Goal: Information Seeking & Learning: Check status

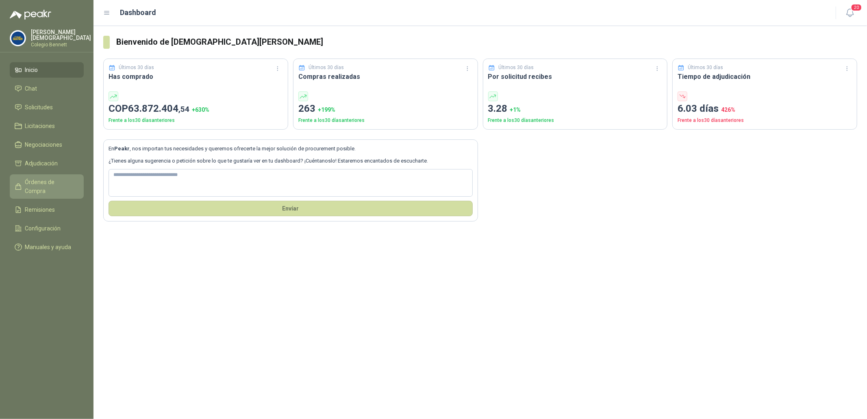
click at [44, 185] on link "Órdenes de Compra" at bounding box center [47, 186] width 74 height 24
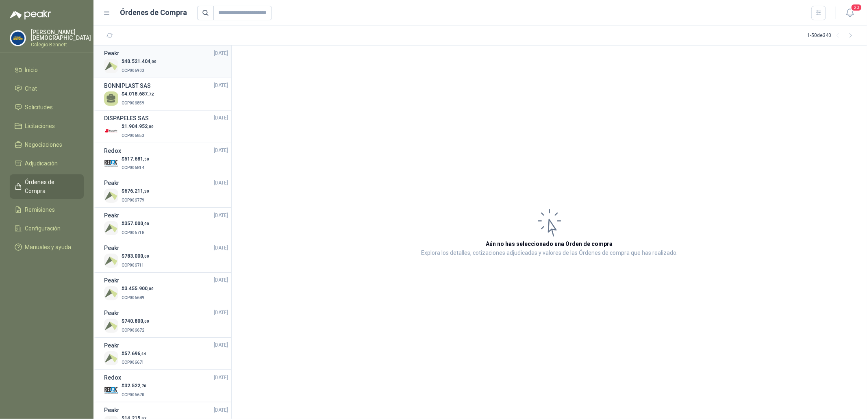
click at [172, 64] on div "$ 40.521.404 ,00 OCP006903" at bounding box center [166, 66] width 124 height 17
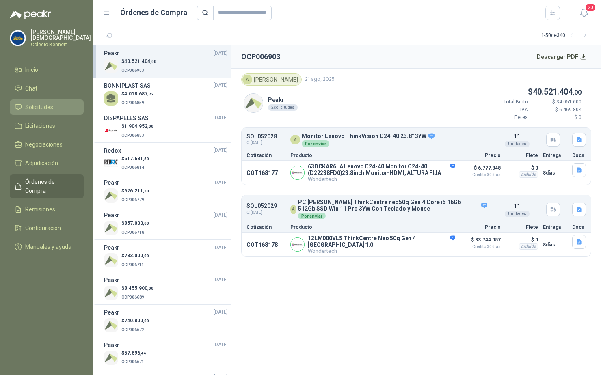
click at [41, 108] on span "Solicitudes" at bounding box center [39, 107] width 28 height 9
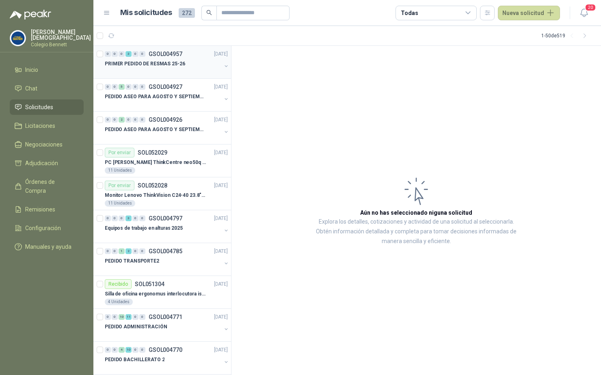
click at [192, 52] on div "0 0 0 3 0 0 GSOL004957 [DATE]" at bounding box center [167, 54] width 125 height 10
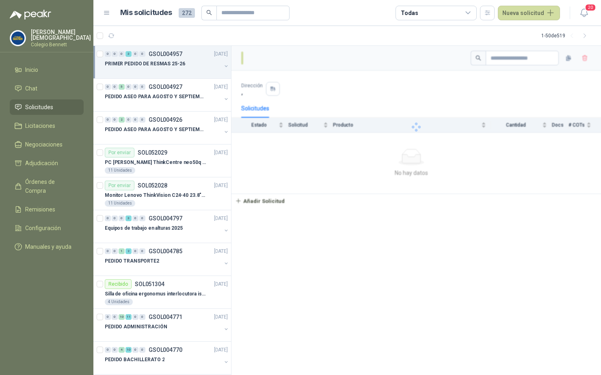
click at [192, 60] on div "PRIMER PEDIDO DE RESMAS 25-26" at bounding box center [163, 64] width 117 height 10
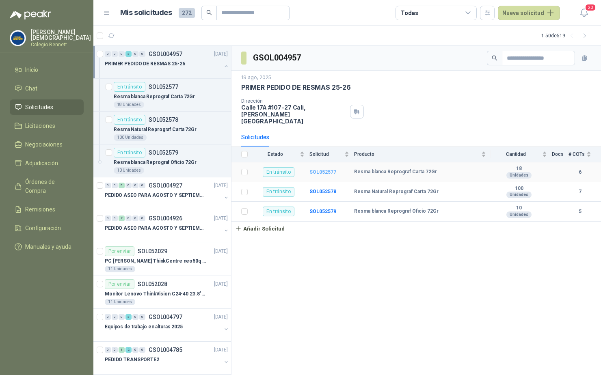
click at [317, 169] on b "SOL052577" at bounding box center [323, 172] width 27 height 6
